Goal: Task Accomplishment & Management: Use online tool/utility

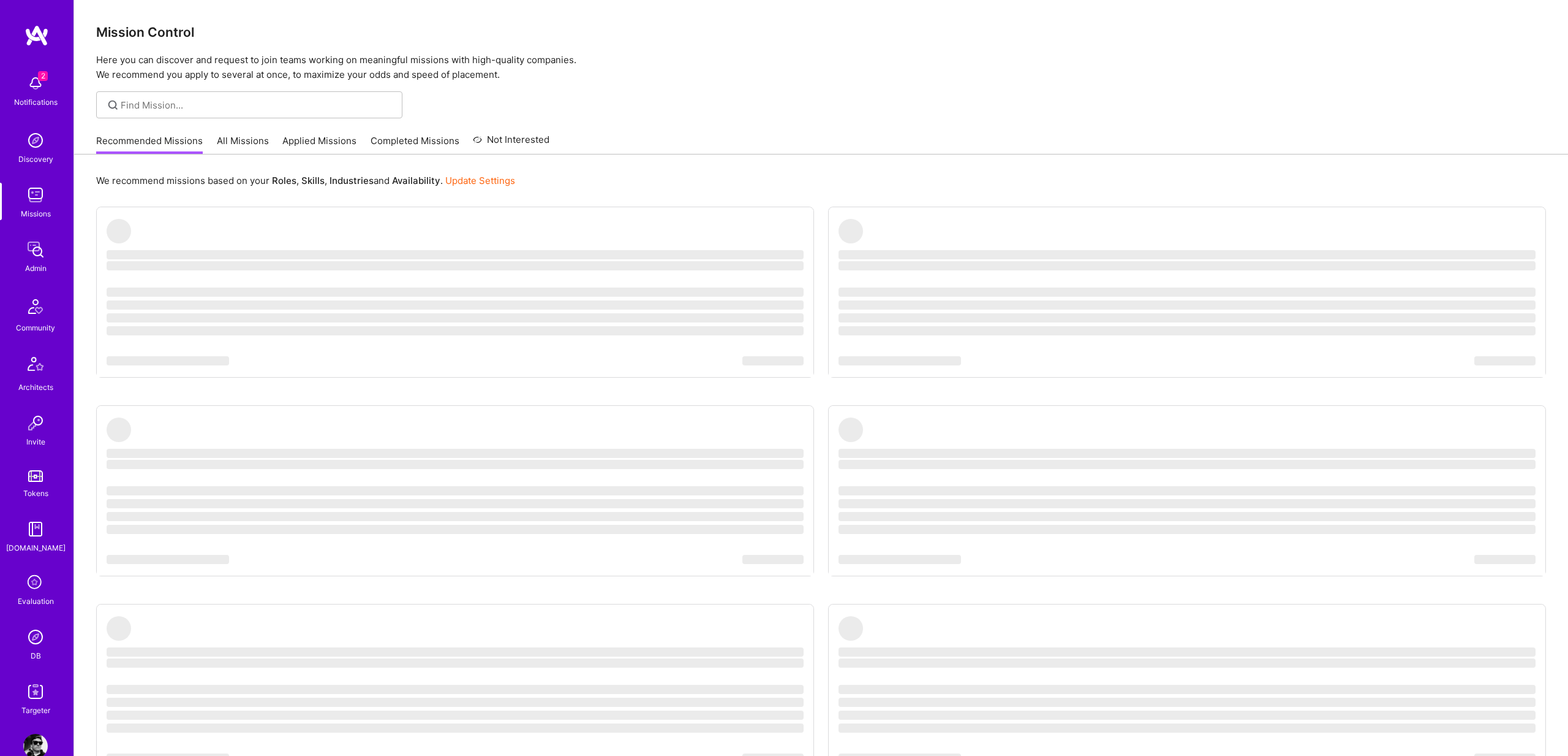
click at [229, 131] on div "Recommended Missions All Missions Applied Missions Completed Missions Not Inter…" at bounding box center [323, 140] width 453 height 26
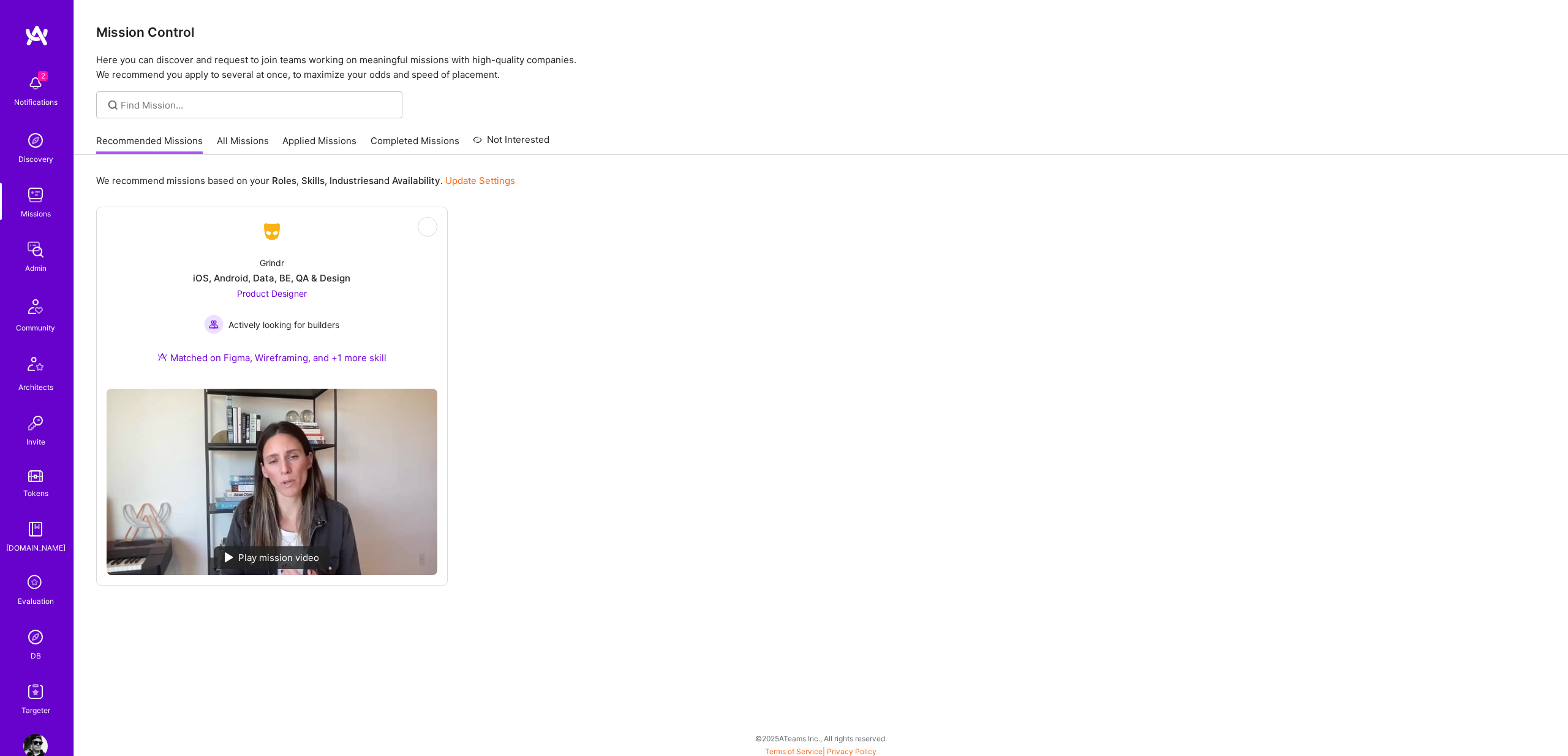
click at [227, 137] on link "All Missions" at bounding box center [243, 145] width 52 height 21
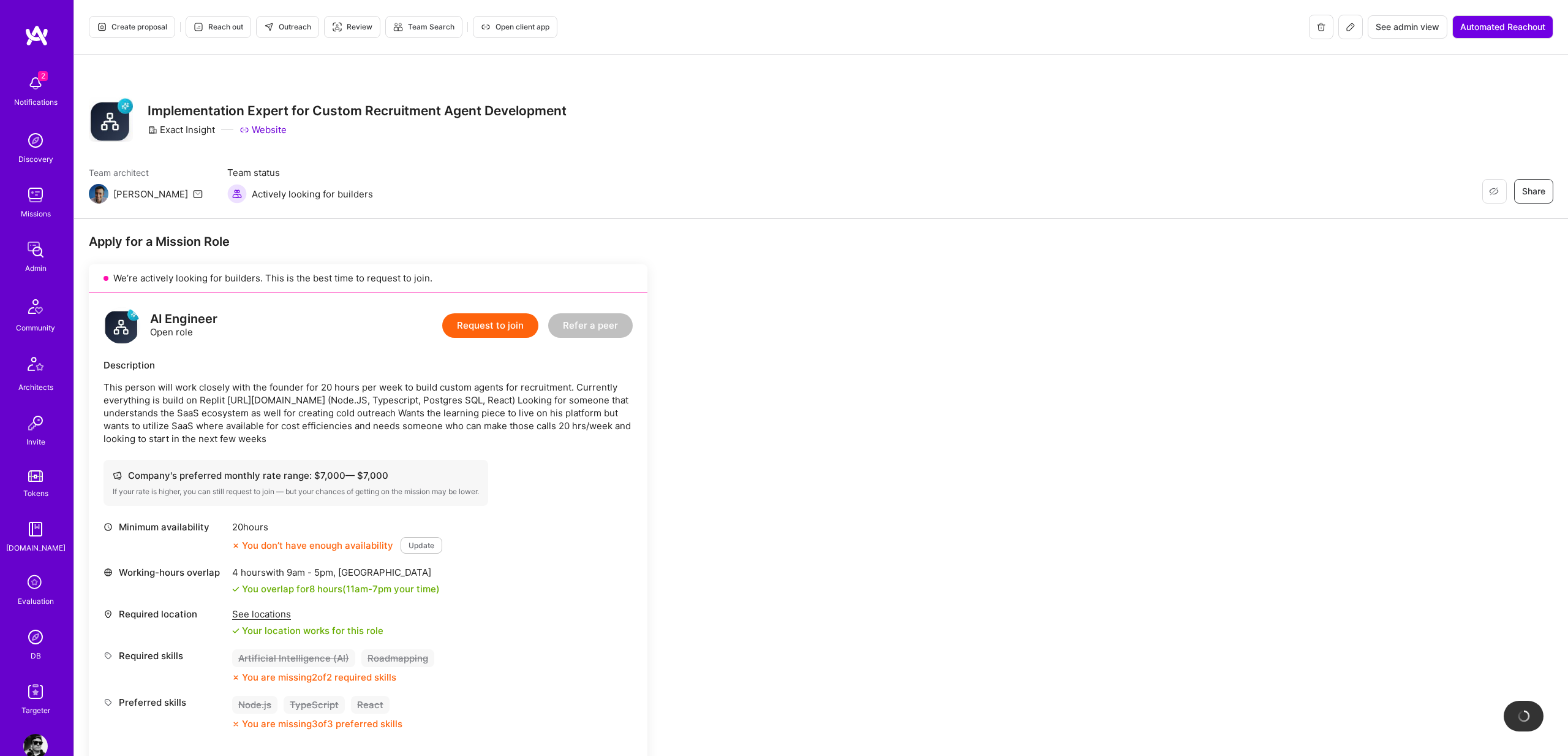
click at [206, 116] on h3 "Implementation Expert for Custom Recruitment Agent Development" at bounding box center [358, 110] width 419 height 15
copy h3 "Implementation Expert for Custom Recruitment Agent Development"
